Goal: Download file/media

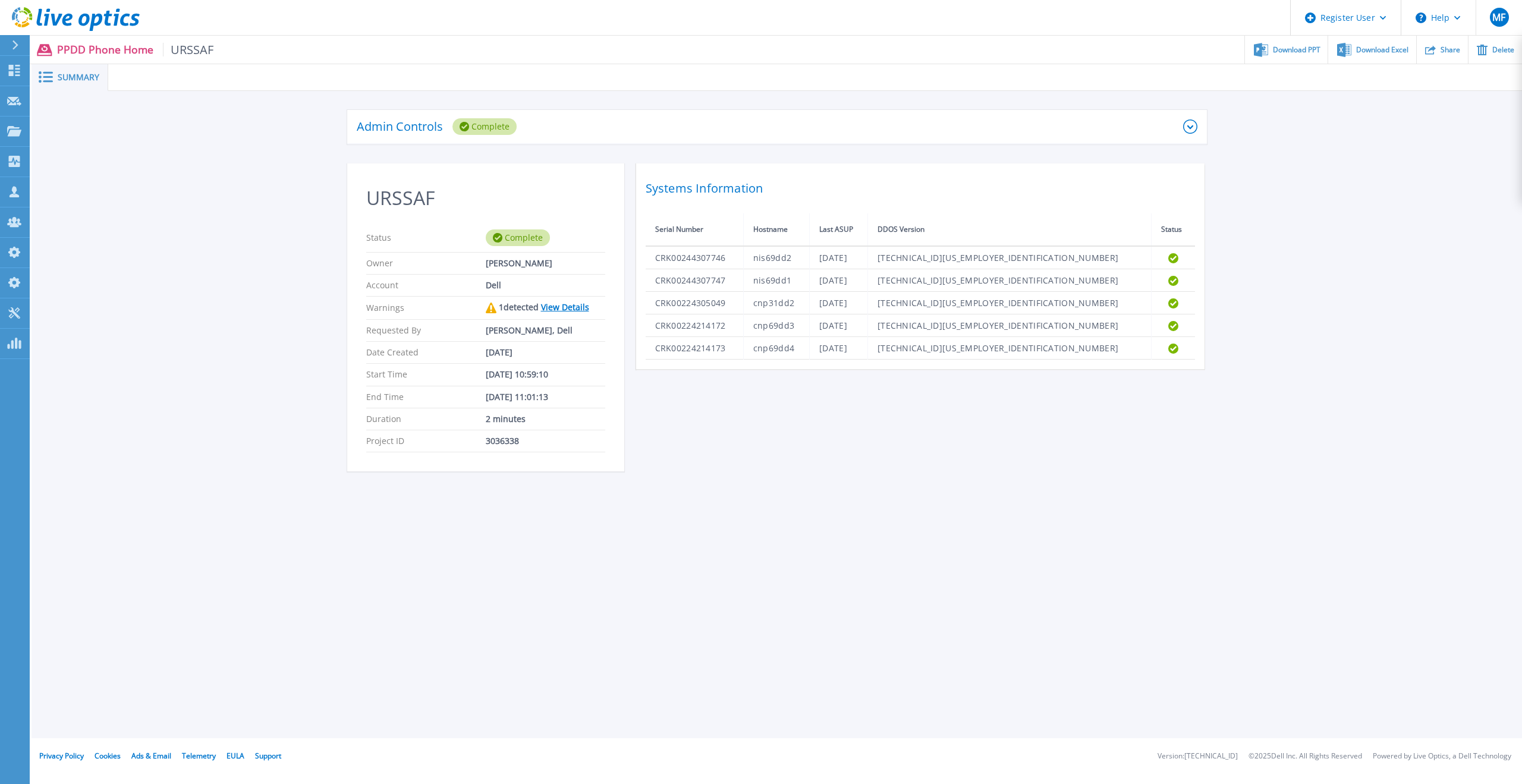
click at [1194, 124] on icon at bounding box center [1191, 126] width 14 height 14
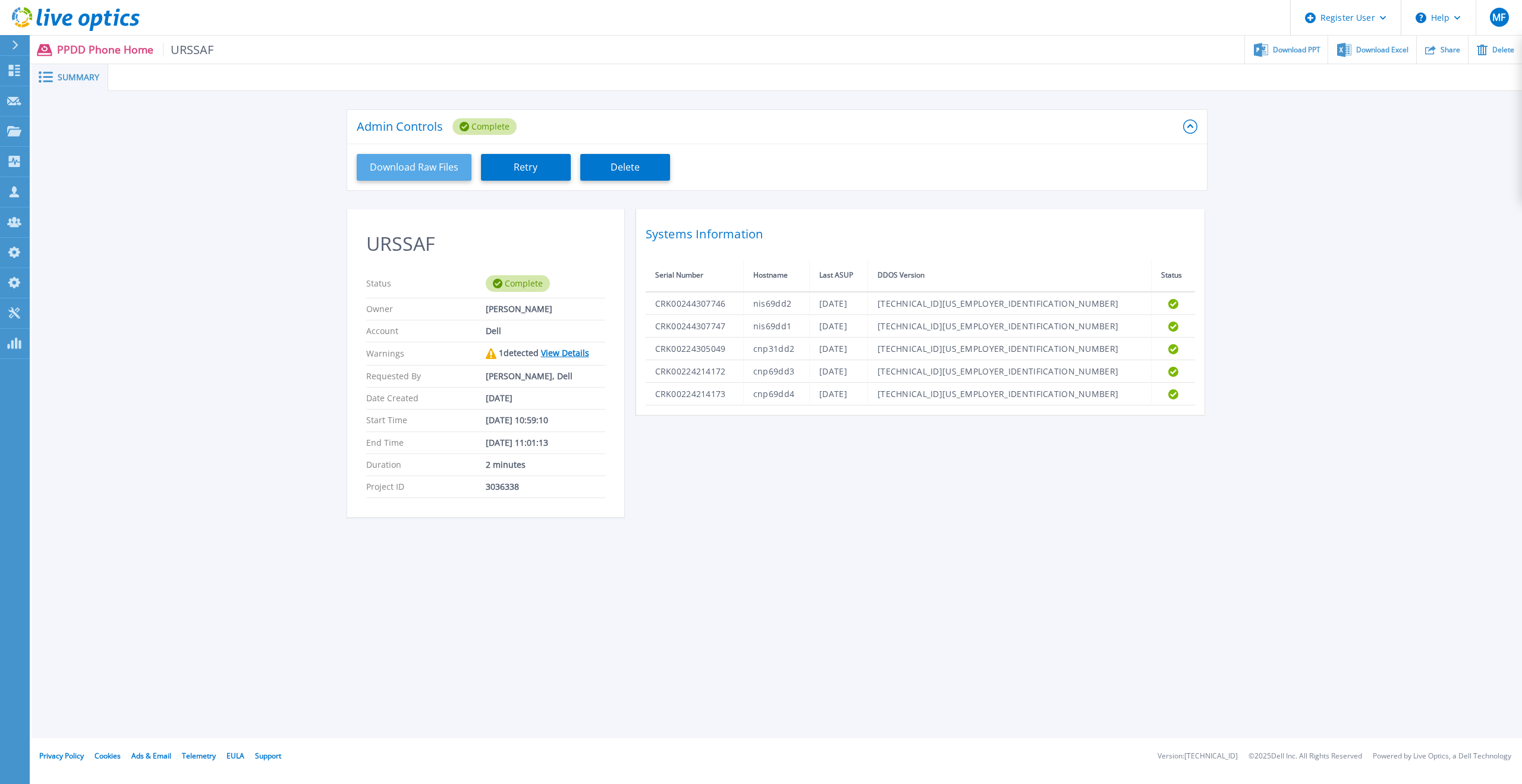
click at [447, 171] on button "Download Raw Files" at bounding box center [415, 167] width 115 height 27
click at [1397, 175] on div "Admin Controls Complete Download Raw Files Retry Delete URSSAF Status Complete …" at bounding box center [777, 320] width 1491 height 458
click at [755, 477] on div "URSSAF Status Complete Owner Benjamin Pellerin Account Dell Warnings 1 detected…" at bounding box center [777, 370] width 860 height 322
click at [44, 76] on p "Dashboard" at bounding box center [53, 72] width 44 height 31
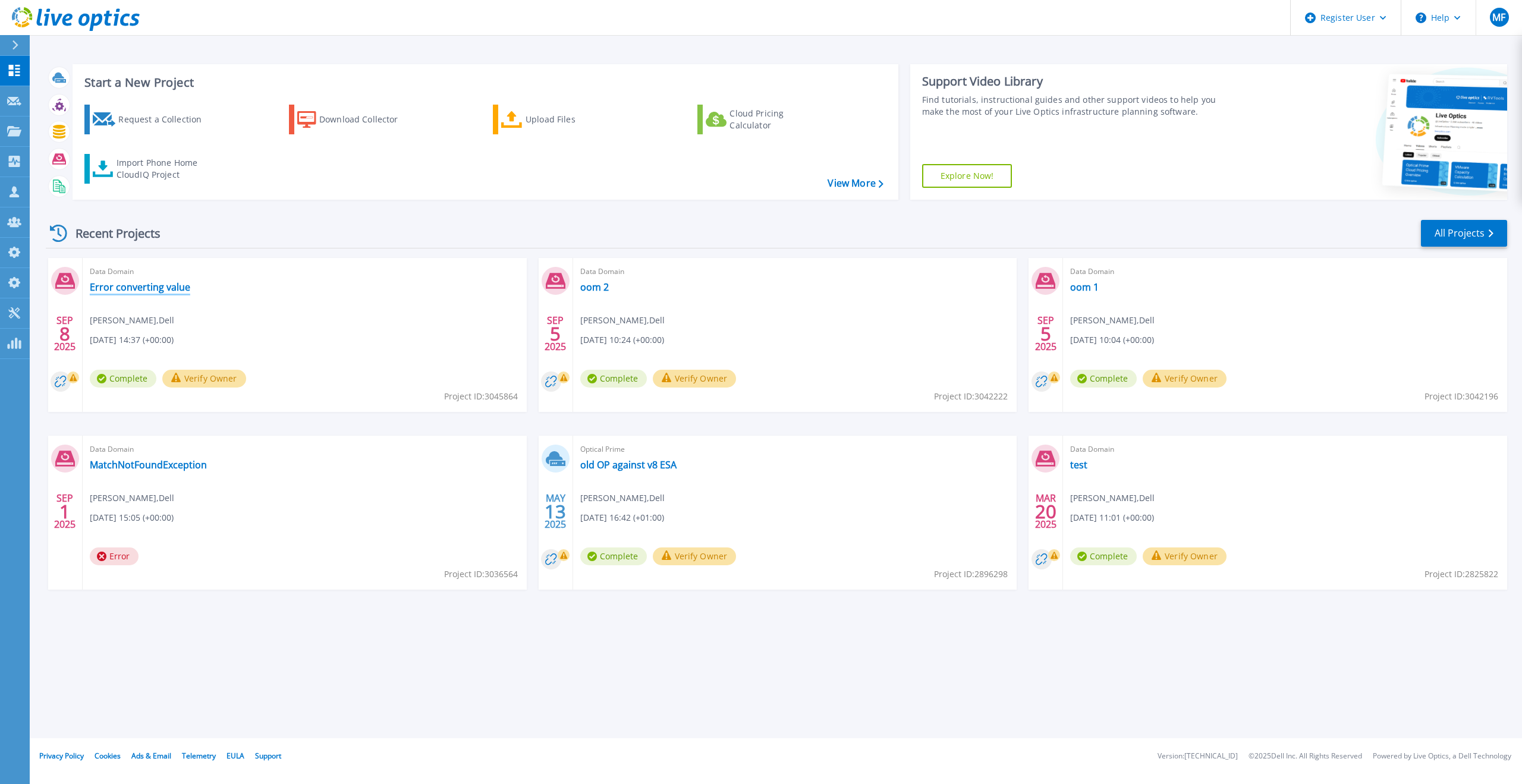
click at [150, 287] on link "Error converting value" at bounding box center [140, 287] width 101 height 12
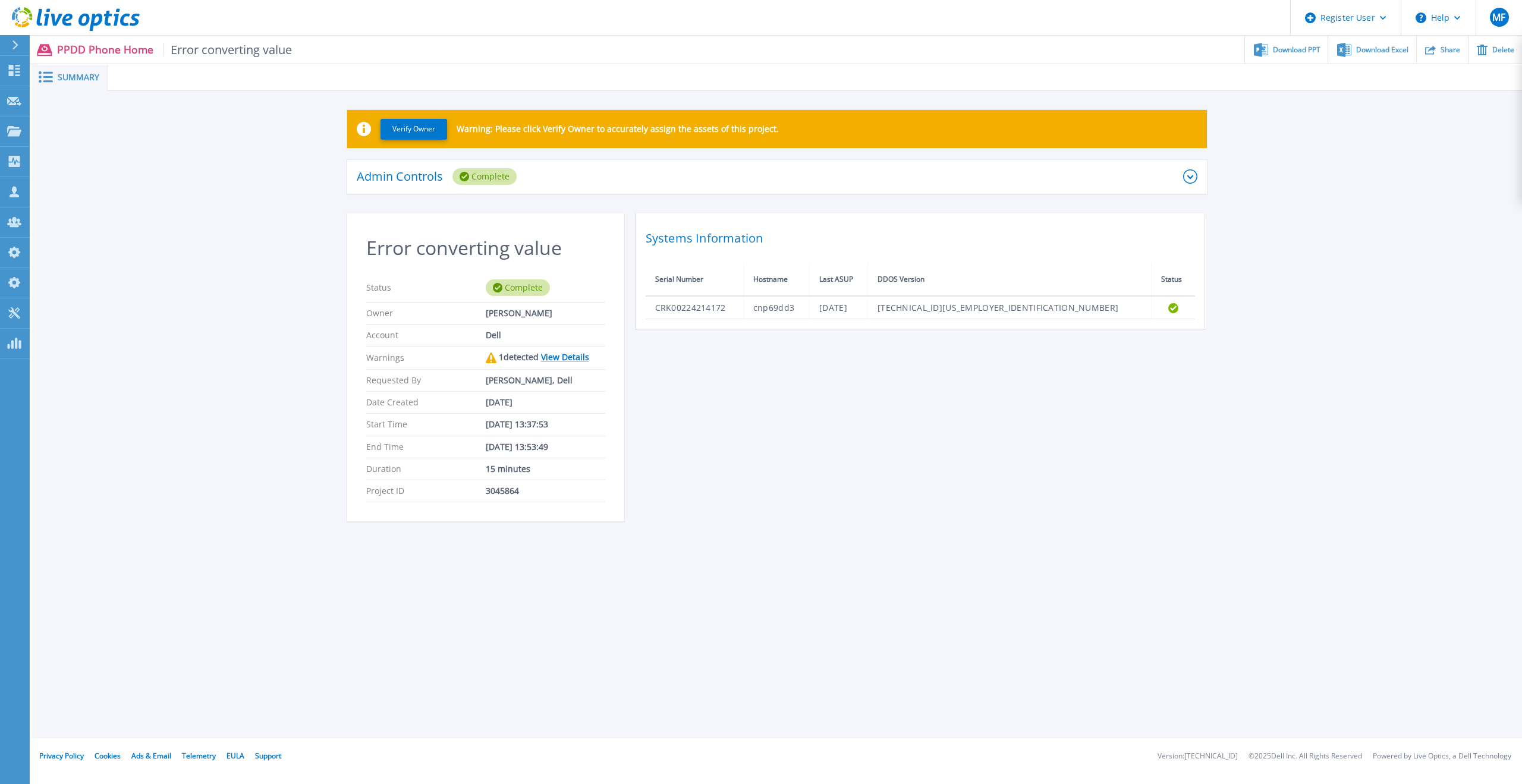
click at [1187, 177] on icon at bounding box center [1191, 176] width 14 height 14
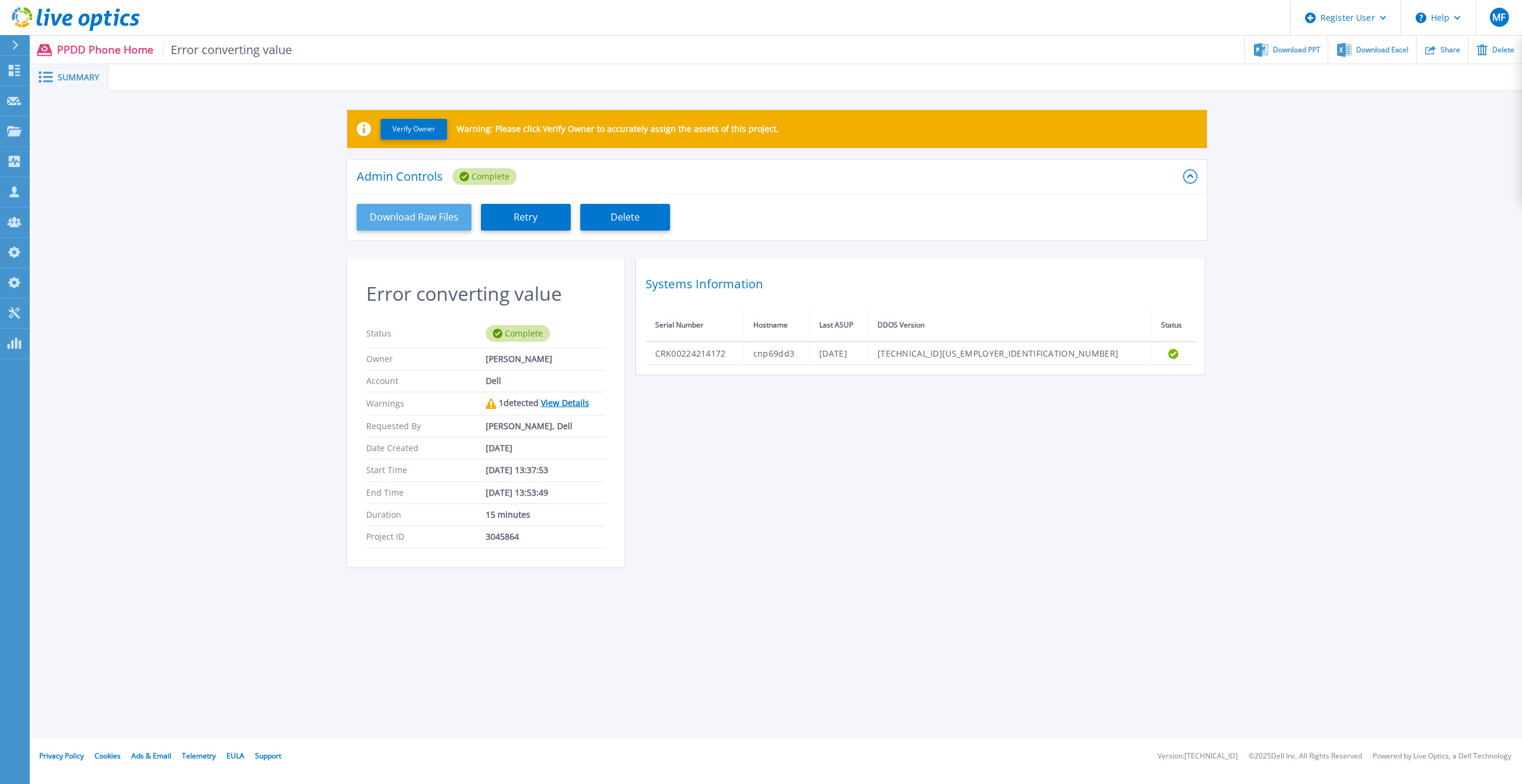
click at [423, 213] on button "Download Raw Files" at bounding box center [415, 217] width 115 height 27
